Goal: Answer question/provide support: Share knowledge or assist other users

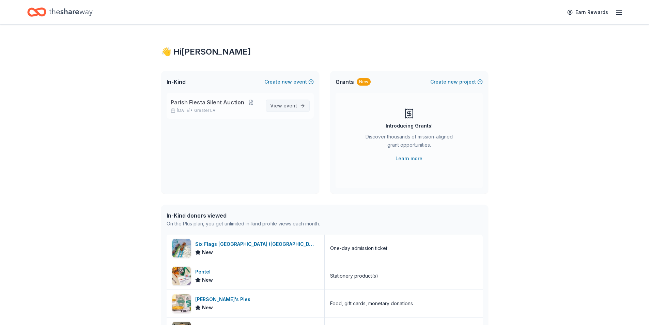
click at [291, 107] on span "event" at bounding box center [291, 106] width 14 height 6
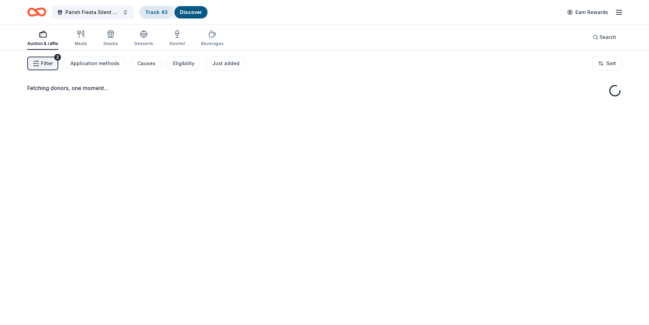
click at [148, 9] on link "Track · 43" at bounding box center [156, 12] width 23 height 6
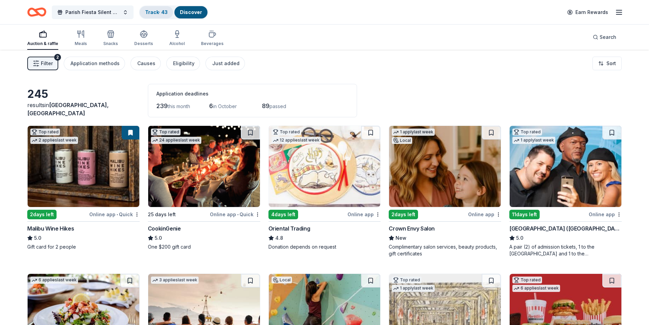
click at [149, 13] on link "Track · 43" at bounding box center [156, 12] width 23 height 6
click at [152, 14] on link "Track · 43" at bounding box center [156, 12] width 23 height 6
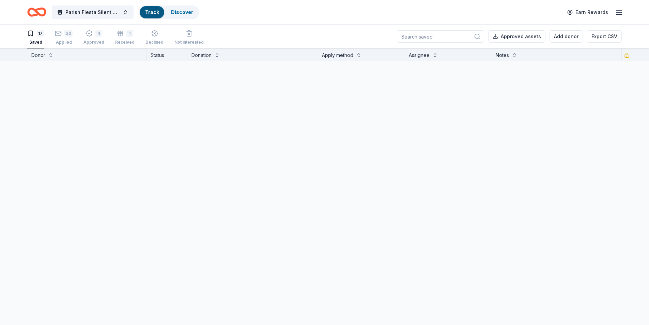
scroll to position [0, 0]
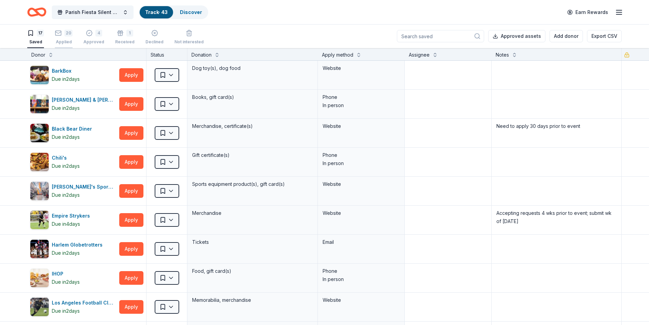
click at [64, 40] on div "Applied" at bounding box center [64, 41] width 18 height 5
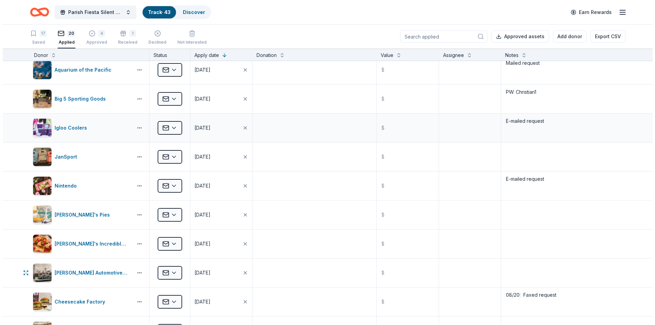
scroll to position [34, 0]
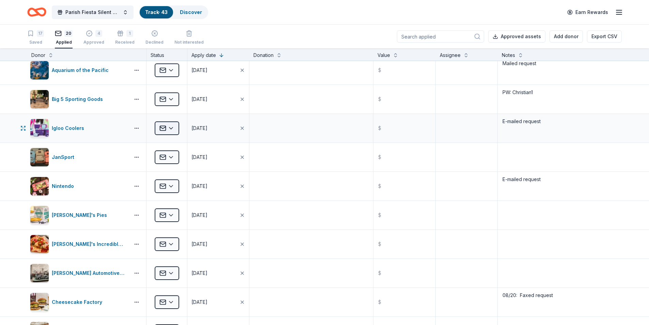
click at [173, 128] on html "Parish Fiesta Silent Auction Track · 43 Discover Earn Rewards 17 Saved 20 Appli…" at bounding box center [324, 162] width 649 height 325
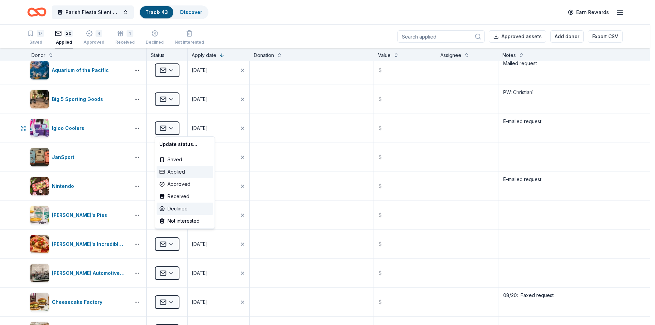
click at [177, 209] on div "Declined" at bounding box center [184, 209] width 57 height 12
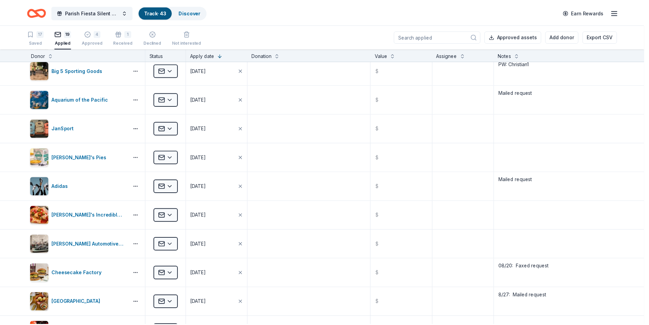
scroll to position [0, 0]
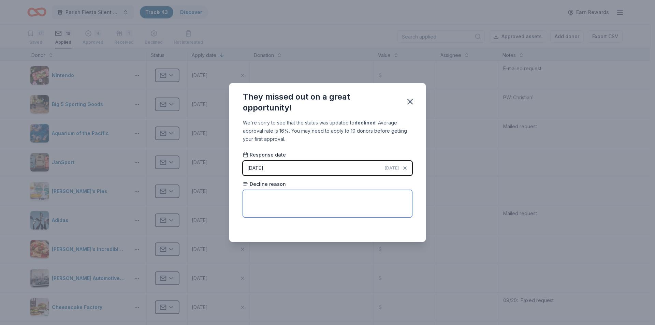
click at [259, 197] on textarea at bounding box center [327, 203] width 169 height 27
type textarea "Unable to process our request at this time . . ."
click at [410, 101] on icon "button" at bounding box center [410, 102] width 10 height 10
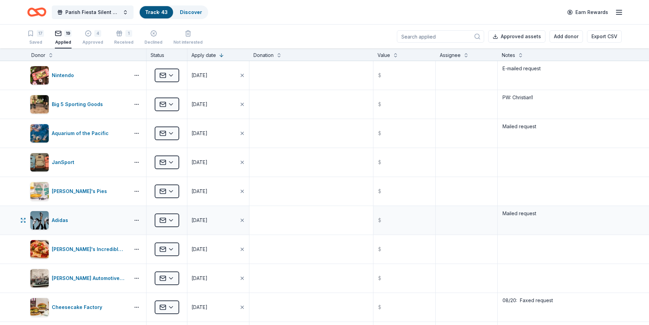
scroll to position [34, 0]
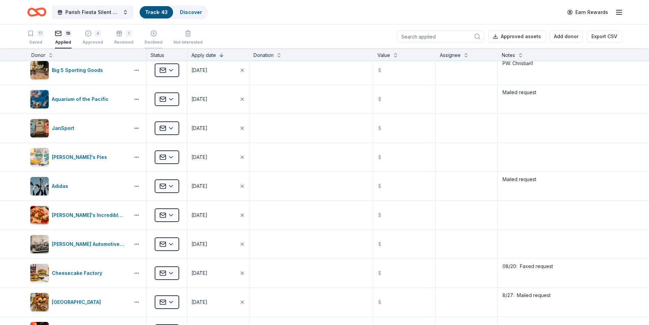
click at [152, 41] on div "Declined" at bounding box center [154, 38] width 18 height 5
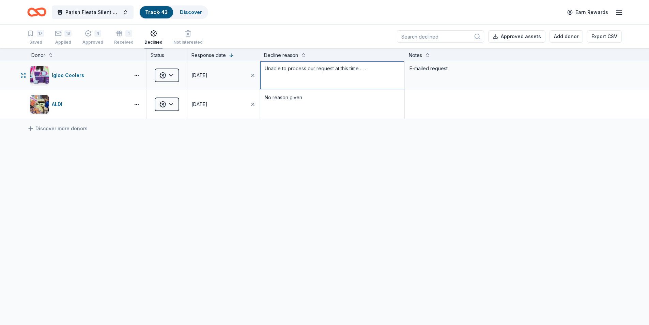
click at [283, 70] on textarea "Unable to process our request at this time . . ." at bounding box center [332, 75] width 143 height 27
click at [288, 69] on textarea "Unable to process our request at this time . . ." at bounding box center [332, 75] width 143 height 27
type textarea "Unable to participate at this time . . ."
click at [277, 155] on div "Igloo Coolers Declined [DATE] Unable to participate at this time . . . E-mailed…" at bounding box center [324, 154] width 649 height 186
click at [63, 40] on div "Applied" at bounding box center [63, 42] width 17 height 5
